Goal: Complete application form

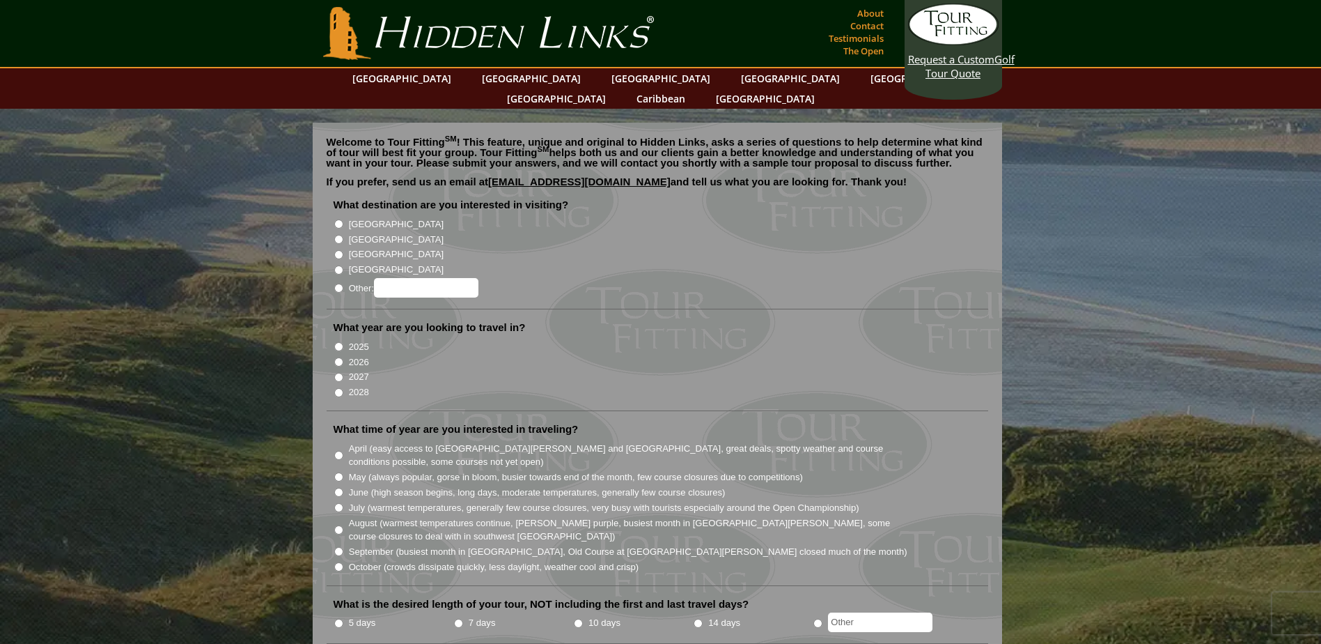
click at [341, 235] on input "[GEOGRAPHIC_DATA]" at bounding box center [338, 239] width 9 height 9
radio input "true"
click at [340, 357] on input "2026" at bounding box center [338, 361] width 9 height 9
radio input "true"
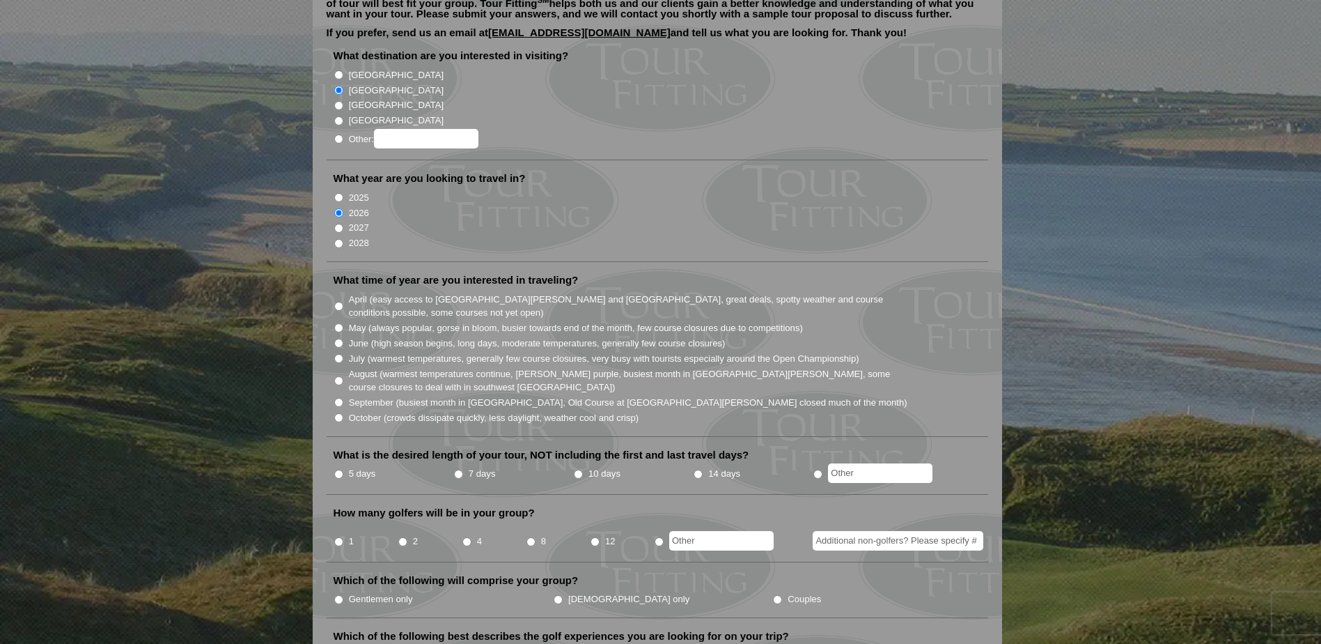
scroll to position [279, 0]
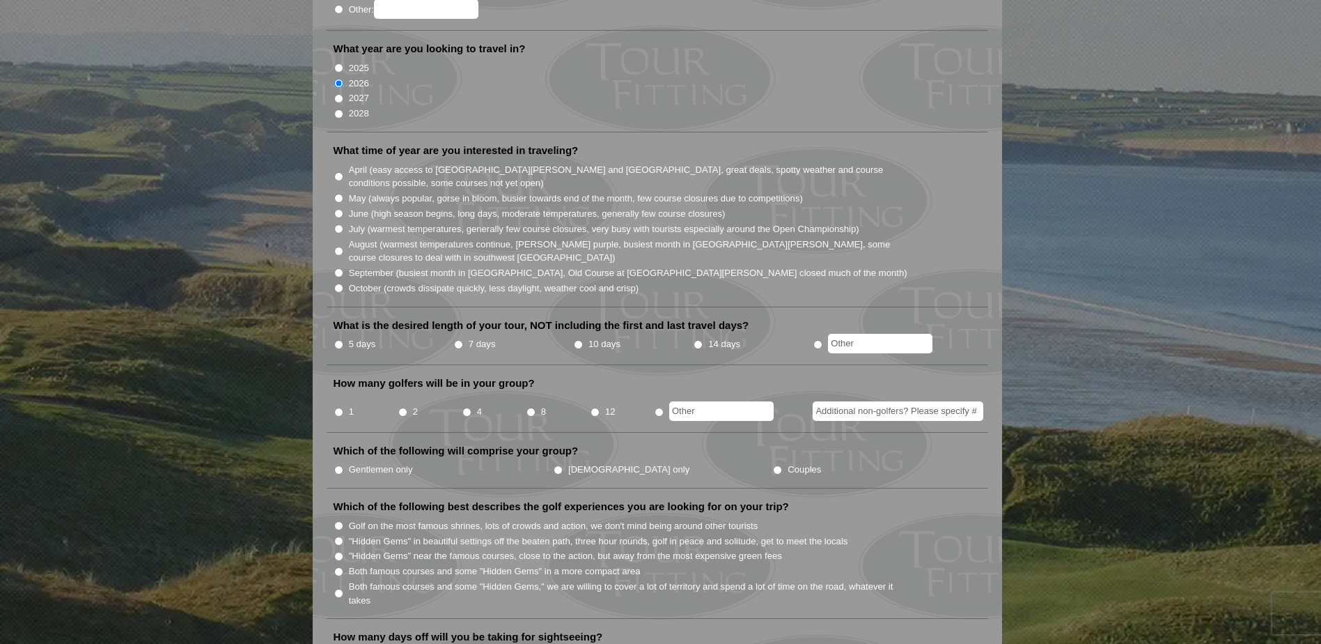
click at [340, 194] on input "May (always popular, gorse in bloom, busier towards end of the month, few cours…" at bounding box center [338, 198] width 9 height 9
radio input "true"
click at [818, 340] on input "radio" at bounding box center [817, 344] width 9 height 9
radio input "true"
click at [839, 334] on input "text" at bounding box center [880, 344] width 104 height 20
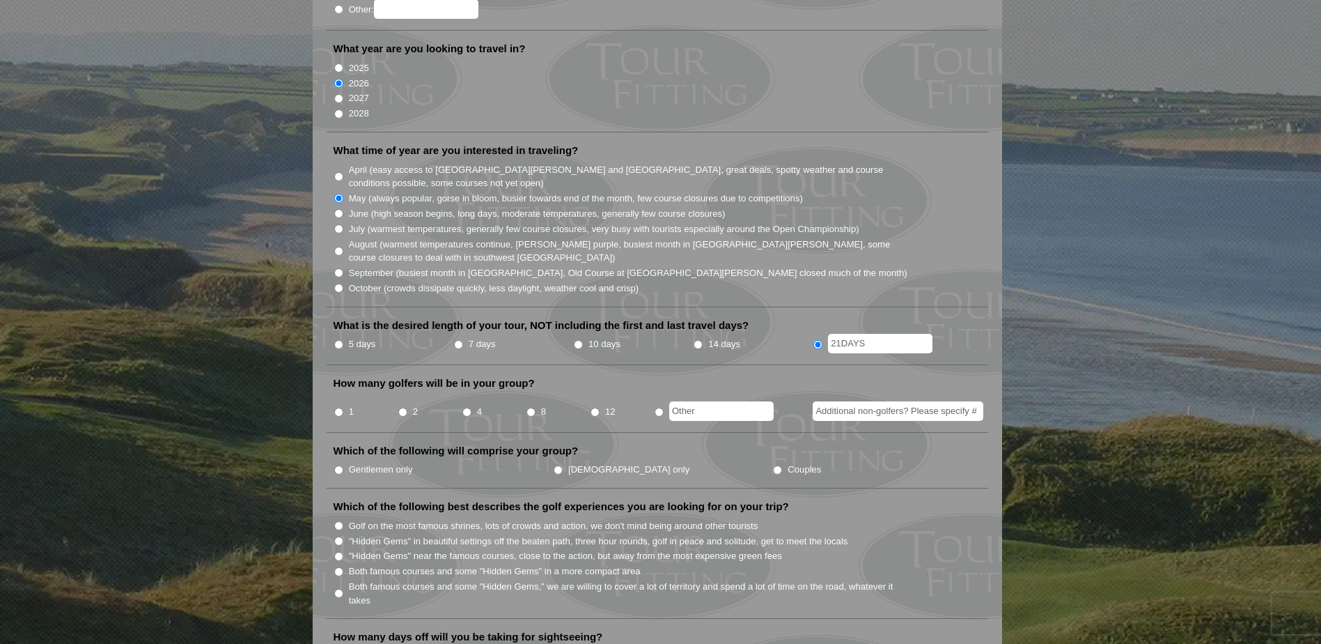
type input "21DAYS"
click at [398, 394] on li "2" at bounding box center [430, 407] width 64 height 27
click at [407, 407] on input "2" at bounding box center [402, 411] width 9 height 9
radio input "true"
click at [773, 465] on input "Couples" at bounding box center [777, 469] width 9 height 9
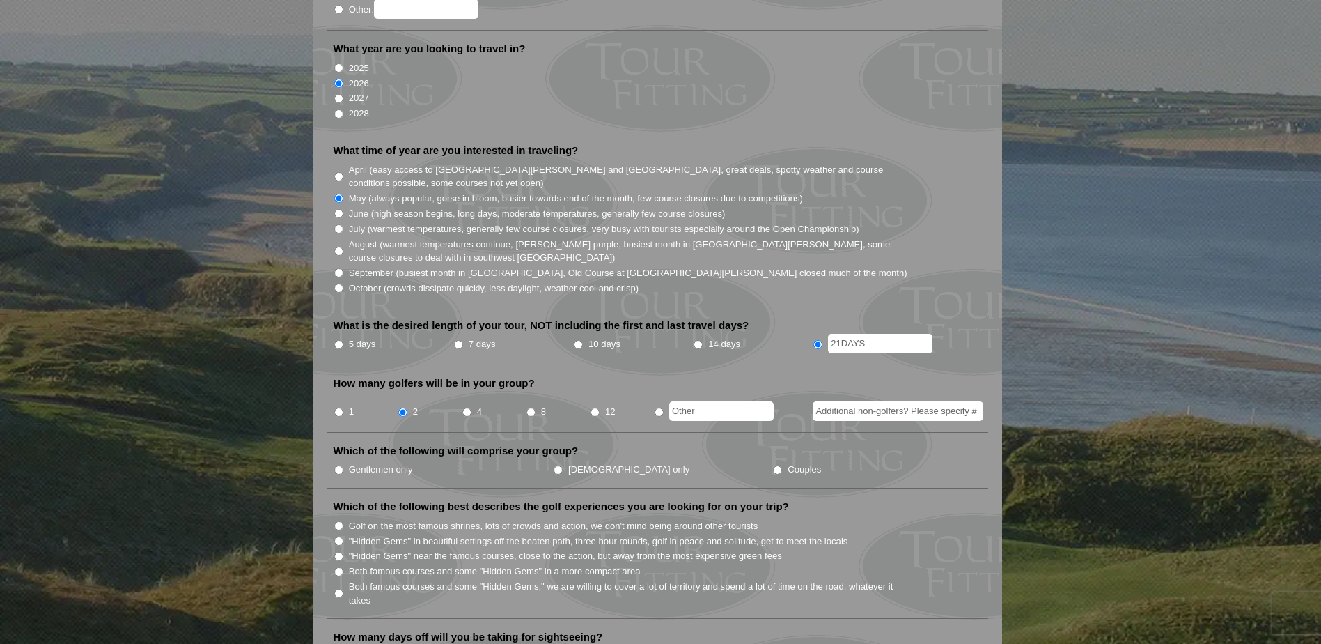
radio input "true"
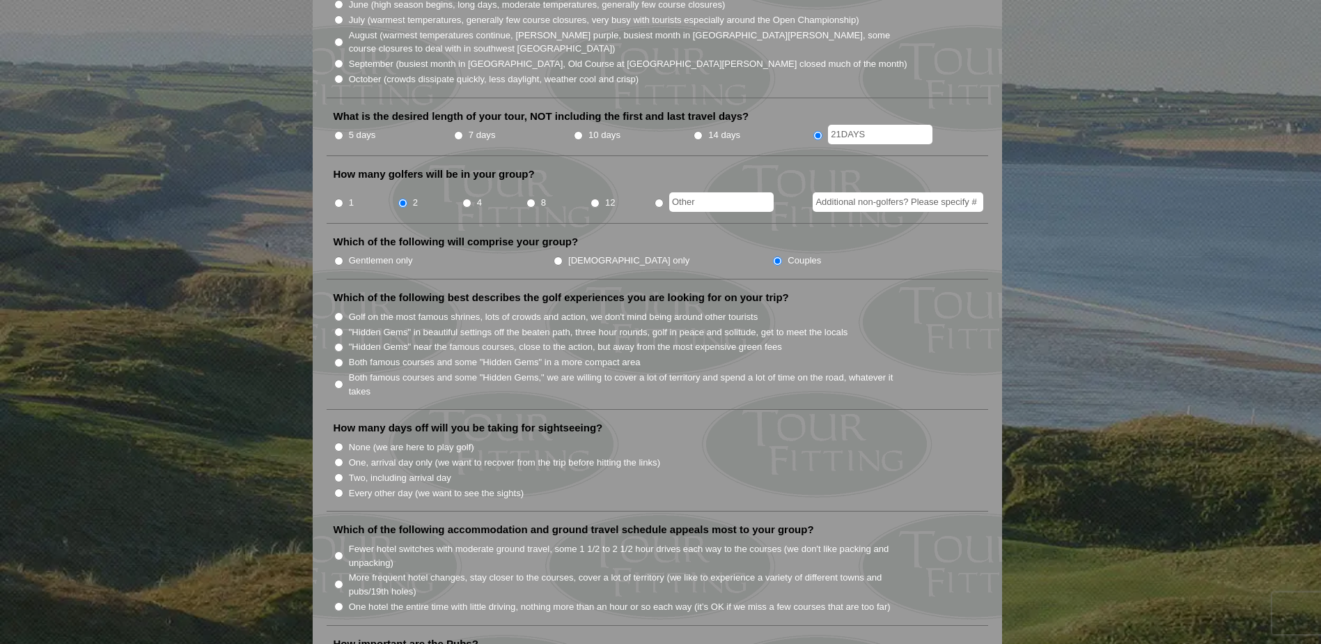
click at [338, 380] on input "Both famous courses and some "Hidden Gems," we are willing to cover a lot of te…" at bounding box center [338, 384] width 9 height 9
radio input "true"
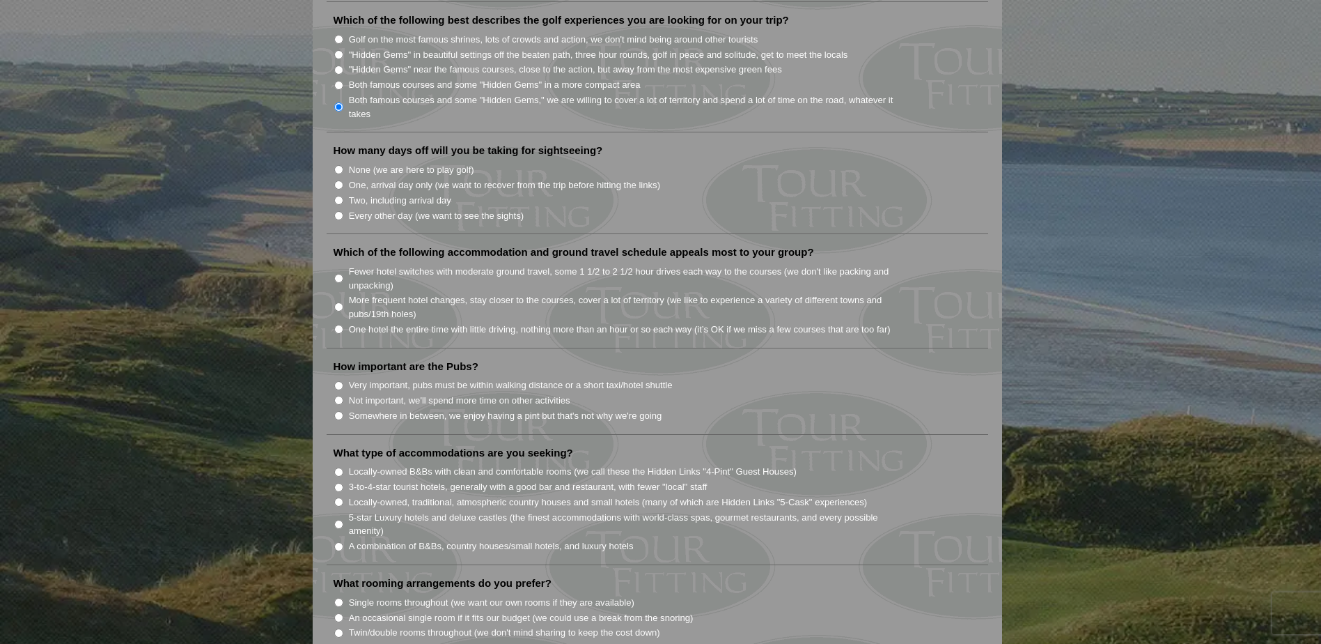
scroll to position [766, 0]
click at [339, 210] on input "Every other day (we want to see the sights)" at bounding box center [338, 214] width 9 height 9
radio input "true"
click at [1135, 242] on section "Welcome to Tour Fitting SM ! This feature, unique and original to Hidden Links,…" at bounding box center [660, 378] width 1321 height 2070
click at [334, 290] on li "More frequent hotel changes, stay closer to the courses, cover a lot of territo…" at bounding box center [663, 304] width 659 height 29
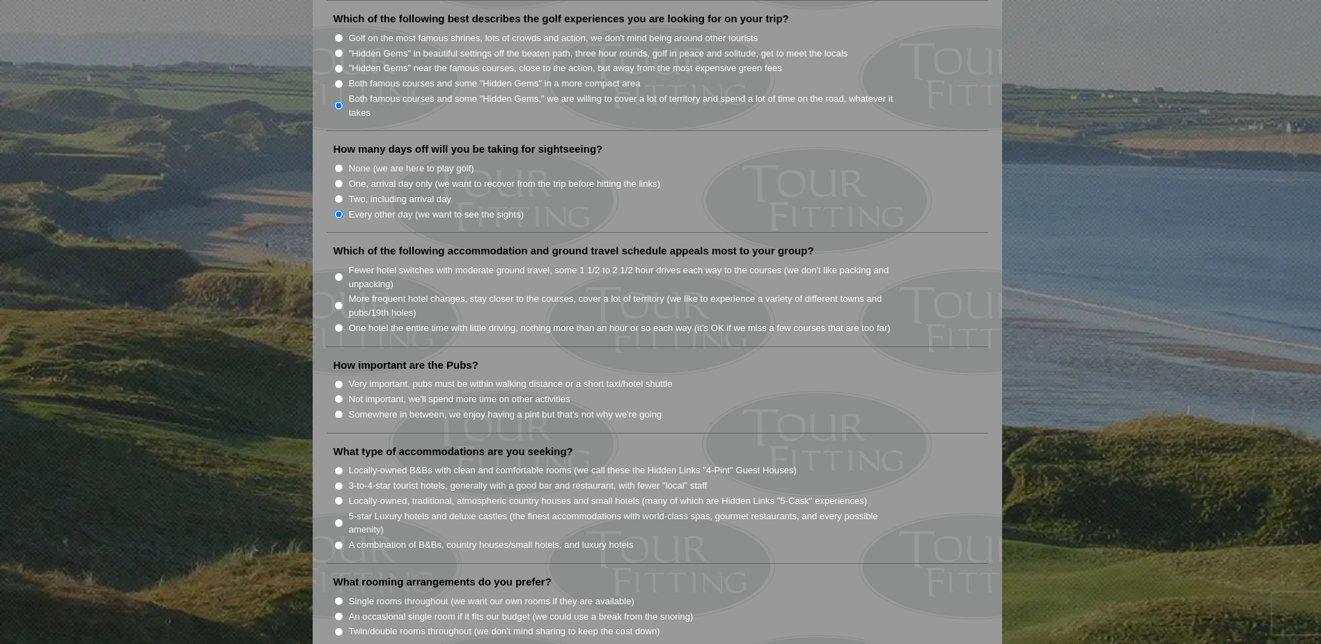
click at [343, 290] on li "More frequent hotel changes, stay closer to the courses, cover a lot of territo…" at bounding box center [663, 304] width 659 height 29
click at [339, 301] on input "More frequent hotel changes, stay closer to the courses, cover a lot of territo…" at bounding box center [338, 305] width 9 height 9
radio input "true"
click at [339, 410] on input "Somewhere in between, we enjoy having a pint but that's not why we're going" at bounding box center [338, 414] width 9 height 9
radio input "true"
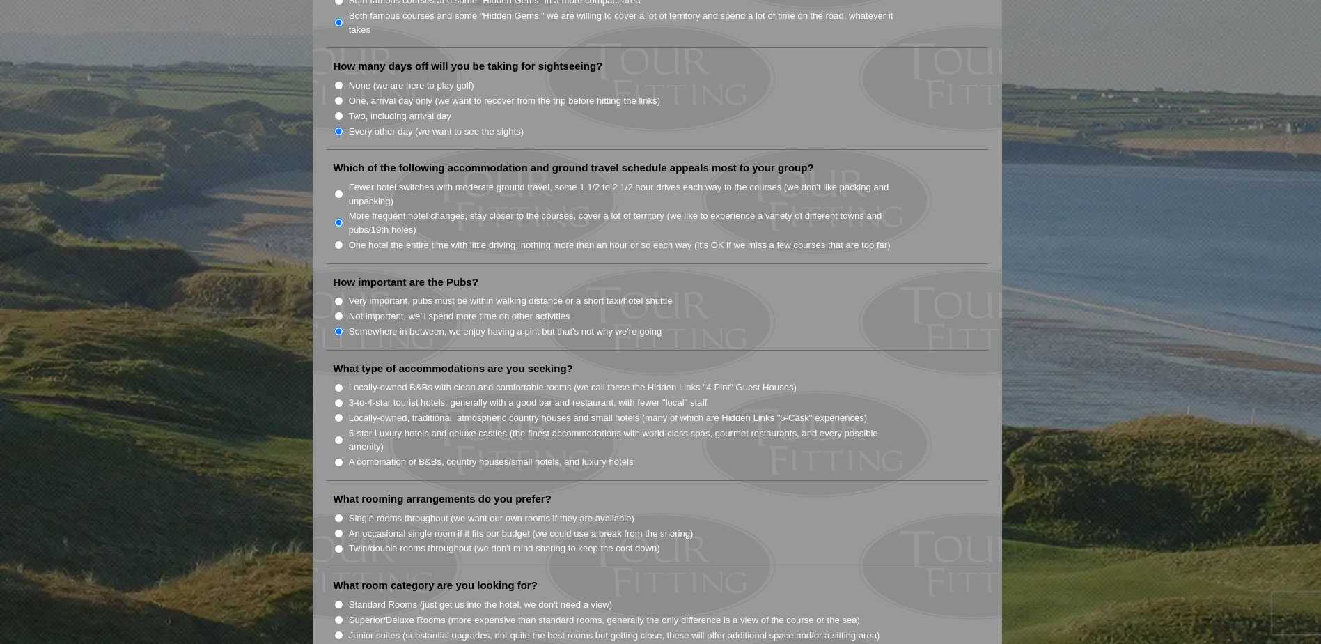
scroll to position [975, 0]
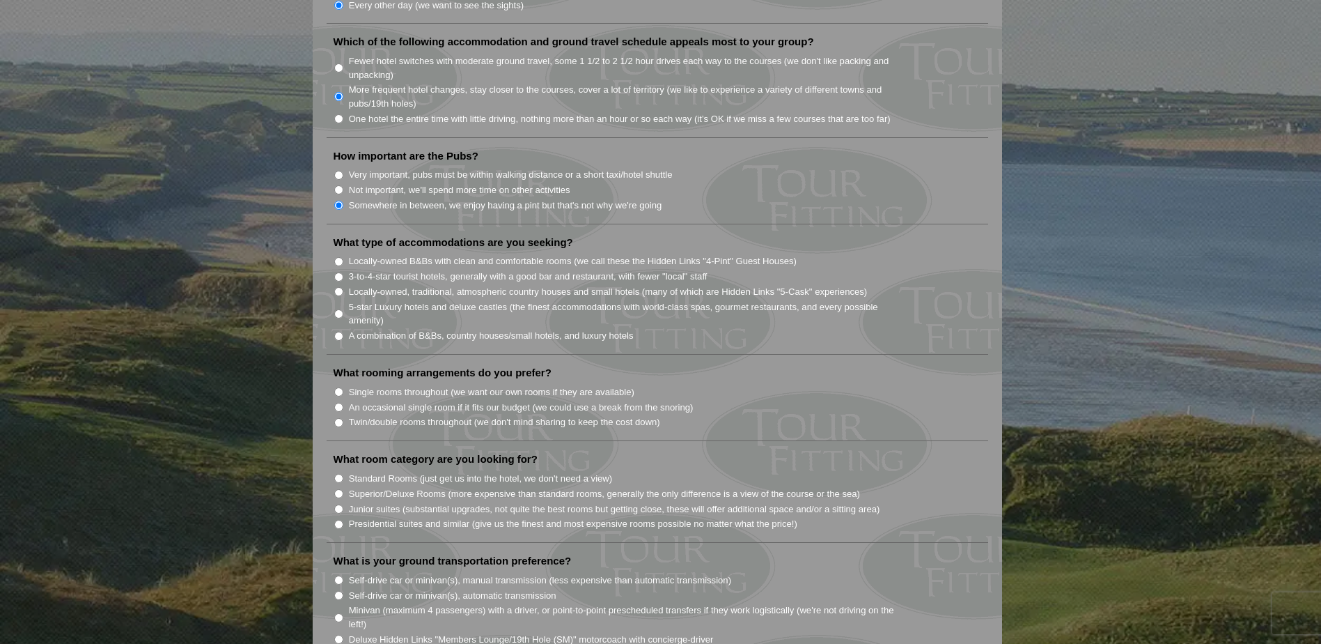
click at [338, 257] on input "Locally-owned B&Bs with clean and comfortable rooms (we call these the Hidden L…" at bounding box center [338, 261] width 9 height 9
radio input "true"
click at [340, 418] on input "Twin/double rooms throughout (we don't mind sharing to keep the cost down)" at bounding box center [338, 422] width 9 height 9
radio input "true"
drag, startPoint x: 339, startPoint y: 460, endPoint x: 364, endPoint y: 478, distance: 30.5
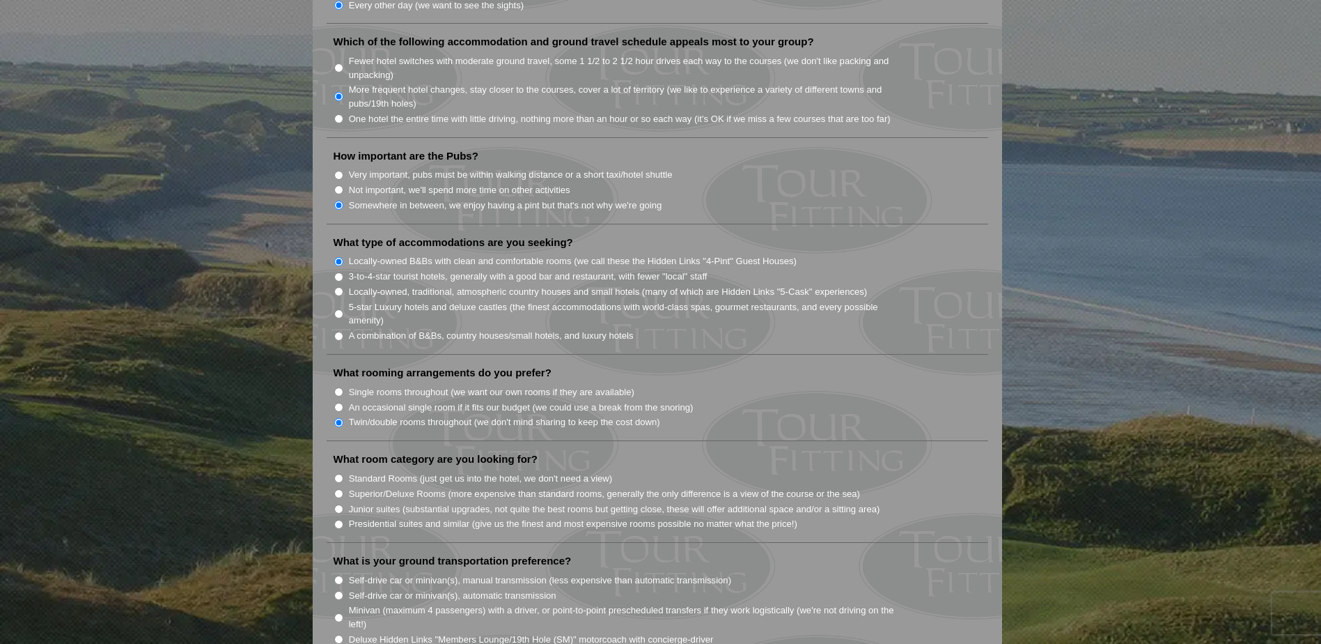
click at [338, 474] on input "Standard Rooms (just get us into the hotel, we don't need a view)" at bounding box center [338, 478] width 9 height 9
radio input "true"
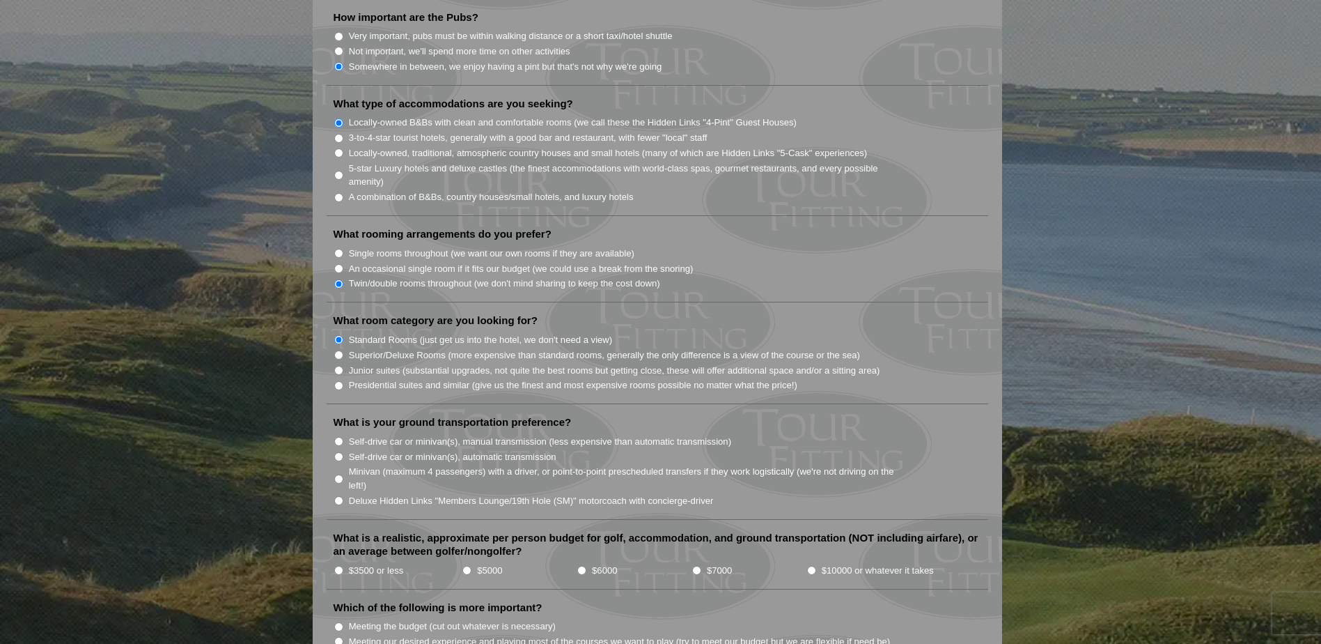
scroll to position [1114, 0]
click at [339, 451] on input "Self-drive car or minivan(s), automatic transmission" at bounding box center [338, 455] width 9 height 9
radio input "true"
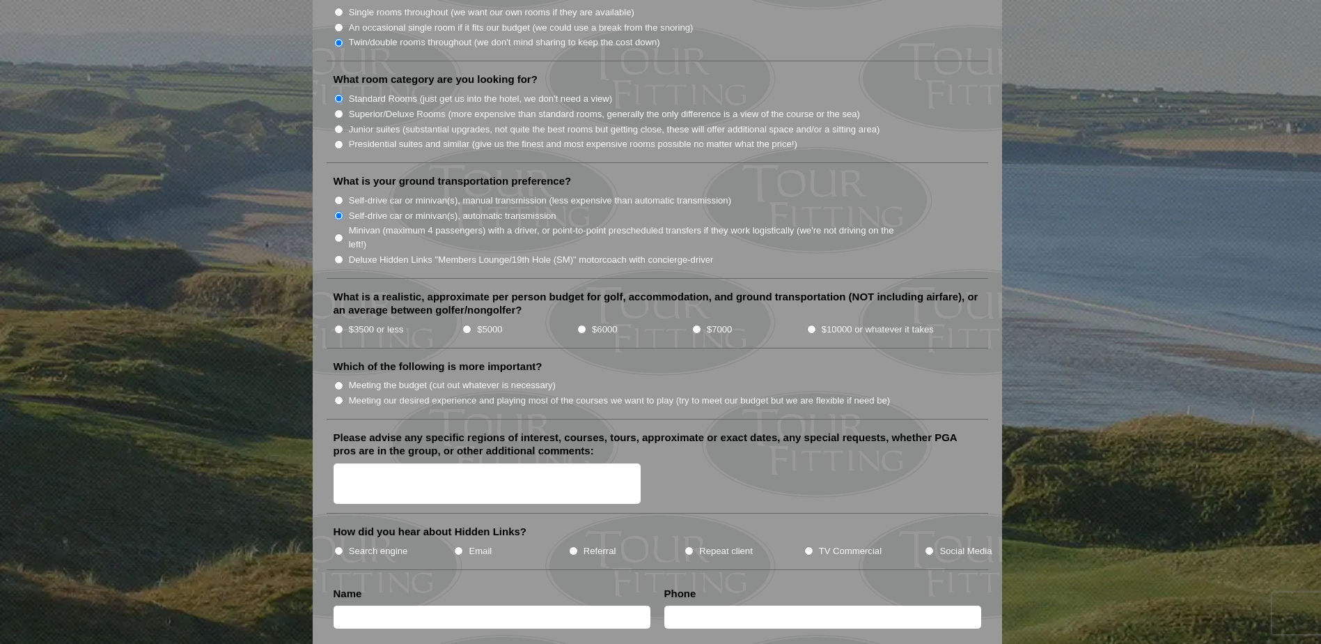
scroll to position [1463, 0]
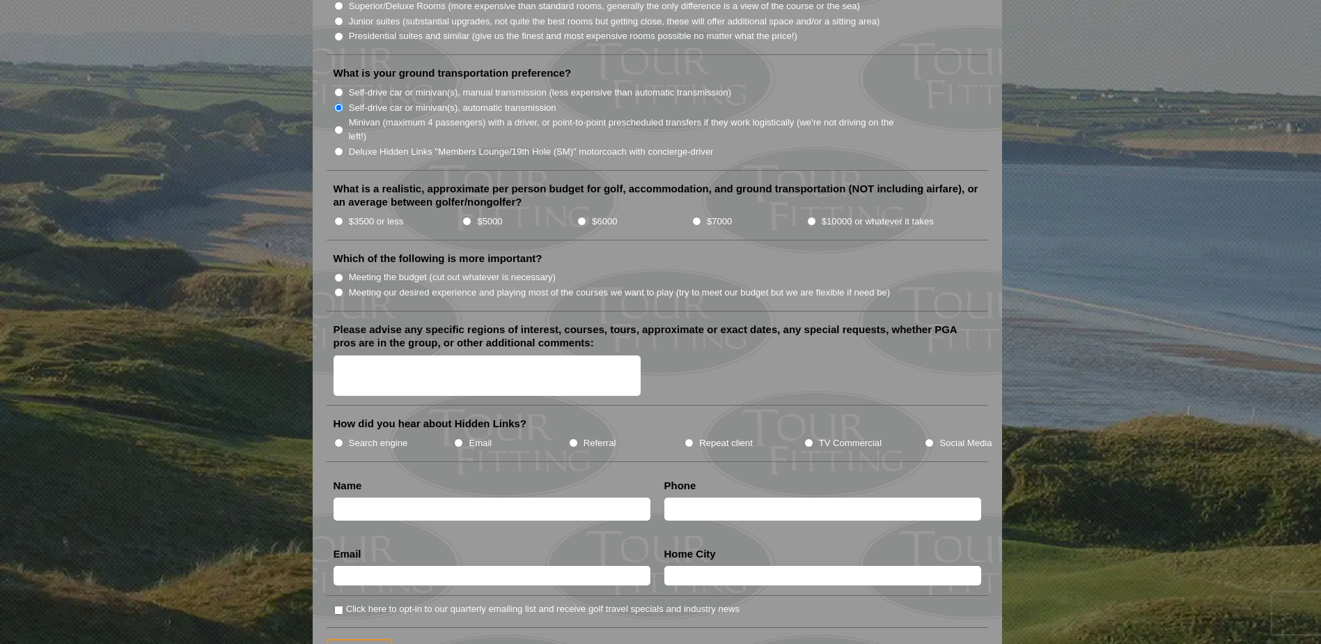
click at [697, 217] on input "$7000" at bounding box center [696, 221] width 9 height 9
radio input "true"
click at [341, 288] on input "Meeting our desired experience and playing most of the courses we want to play …" at bounding box center [338, 292] width 9 height 9
radio input "true"
click at [341, 438] on input "Search engine" at bounding box center [338, 442] width 9 height 9
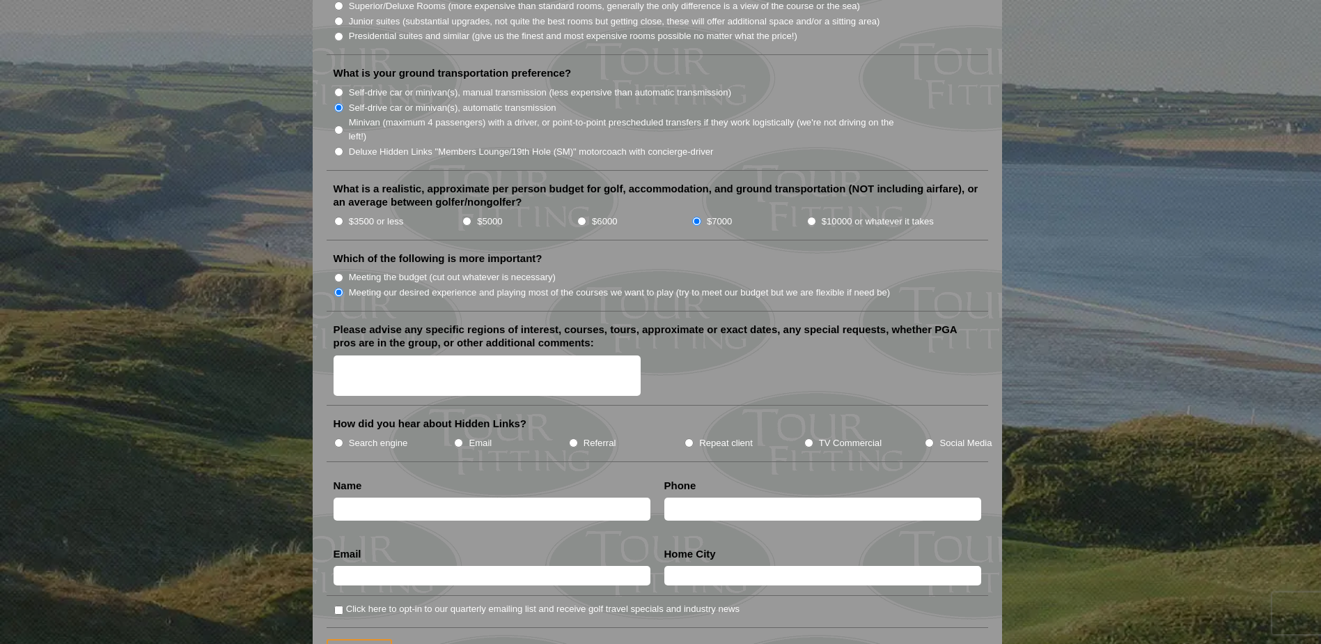
radio input "true"
click at [382, 497] on input "text" at bounding box center [492, 508] width 317 height 23
type input "[PERSON_NAME]"
type input "6043743733"
click at [387, 547] on li "Email Email Validation (required) This field is for validation purposes and sho…" at bounding box center [492, 571] width 331 height 49
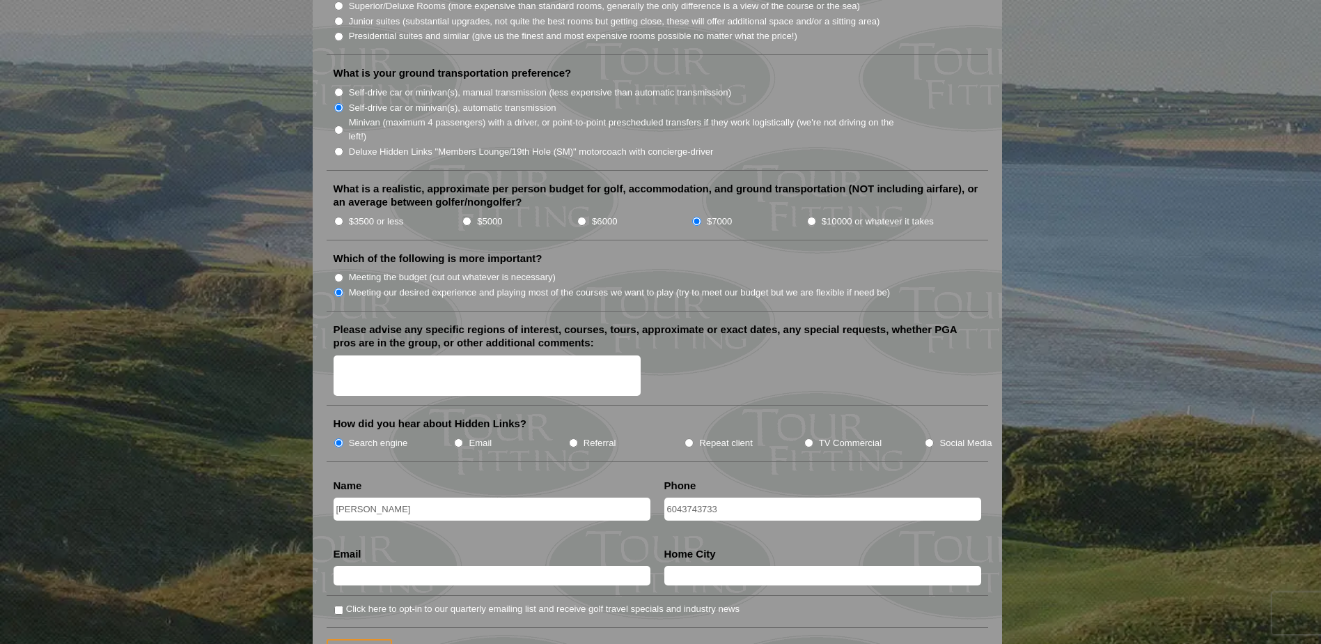
click at [386, 566] on input "text" at bounding box center [492, 576] width 317 height 20
type input "[EMAIL_ADDRESS][DOMAIN_NAME]"
type input "[GEOGRAPHIC_DATA]"
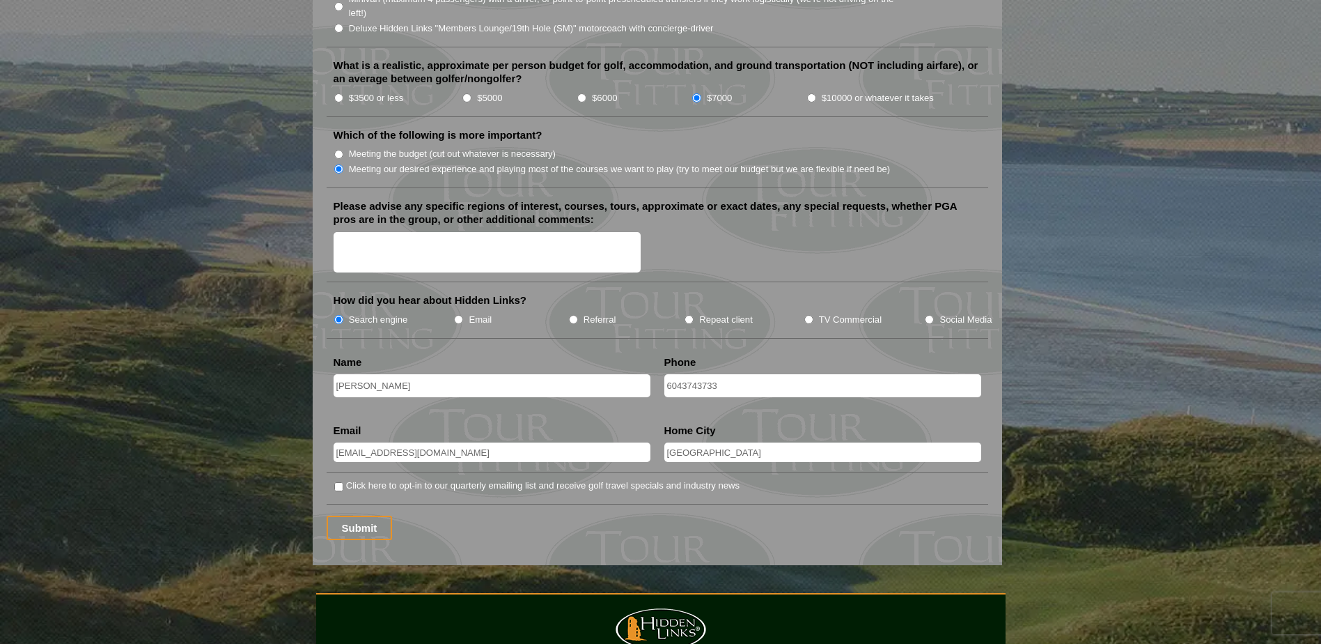
scroll to position [1811, 0]
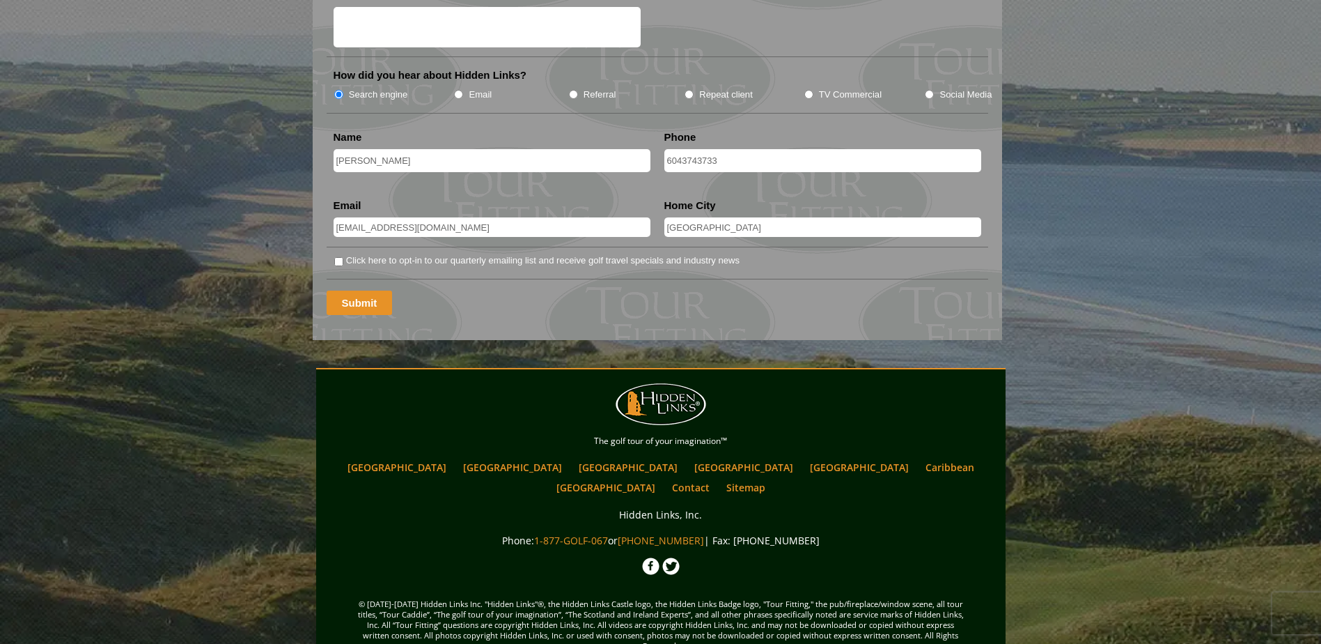
click at [359, 290] on input "Submit" at bounding box center [360, 302] width 66 height 24
